Goal: Task Accomplishment & Management: Manage account settings

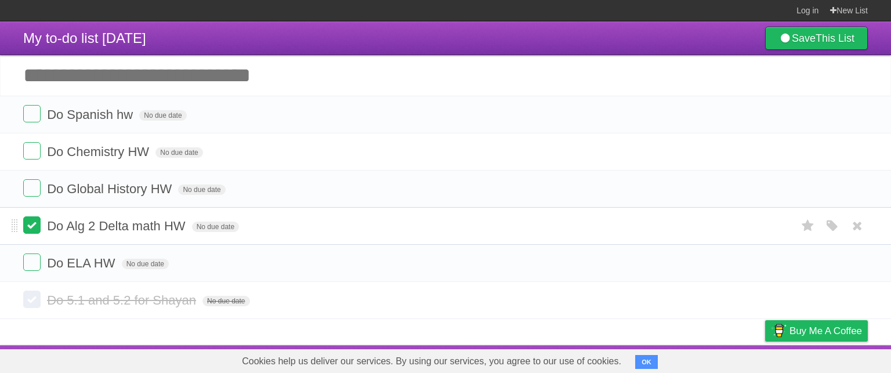
click at [34, 226] on label at bounding box center [31, 224] width 17 height 17
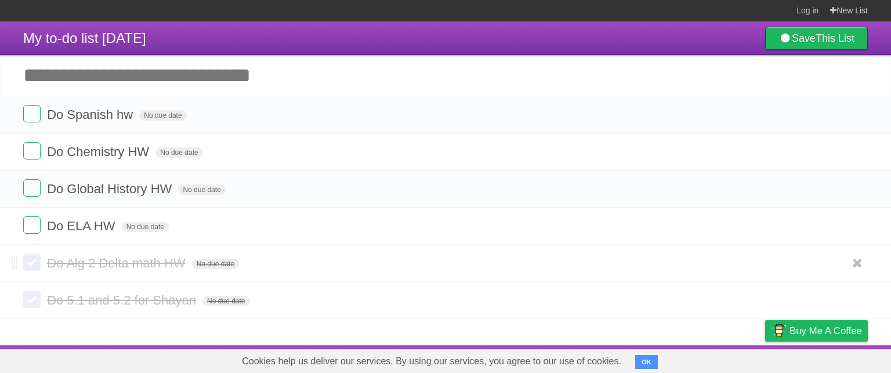
click at [482, 248] on section "Do Spanish hw No due date White Red Blue Green Purple Orange Do Chemistry HW No…" at bounding box center [445, 207] width 891 height 223
click at [39, 106] on form "Do Spanish hw No due date White Red Blue Green Purple Orange" at bounding box center [445, 114] width 844 height 19
click at [26, 117] on label at bounding box center [31, 113] width 17 height 17
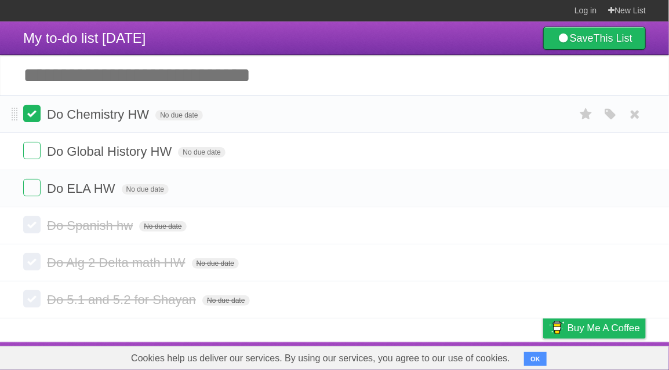
click at [35, 118] on label at bounding box center [31, 113] width 17 height 17
